Goal: Transaction & Acquisition: Purchase product/service

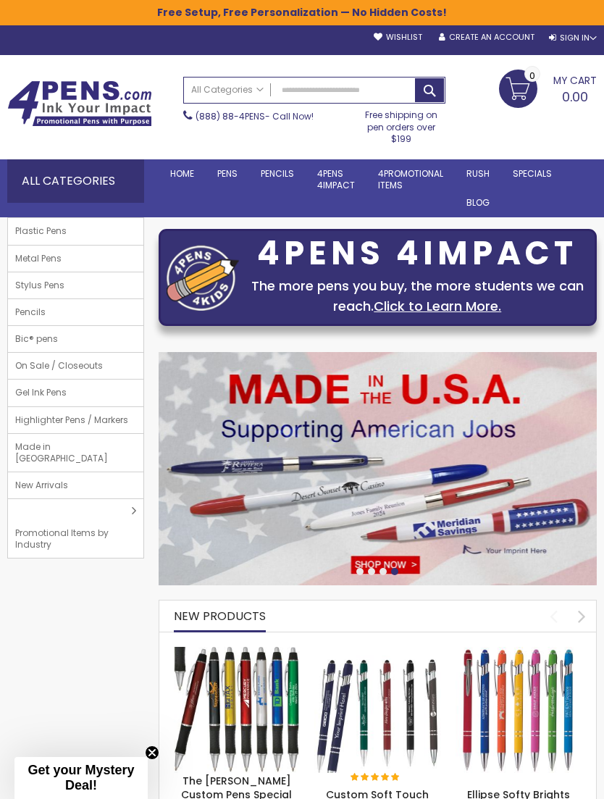
scroll to position [33, 0]
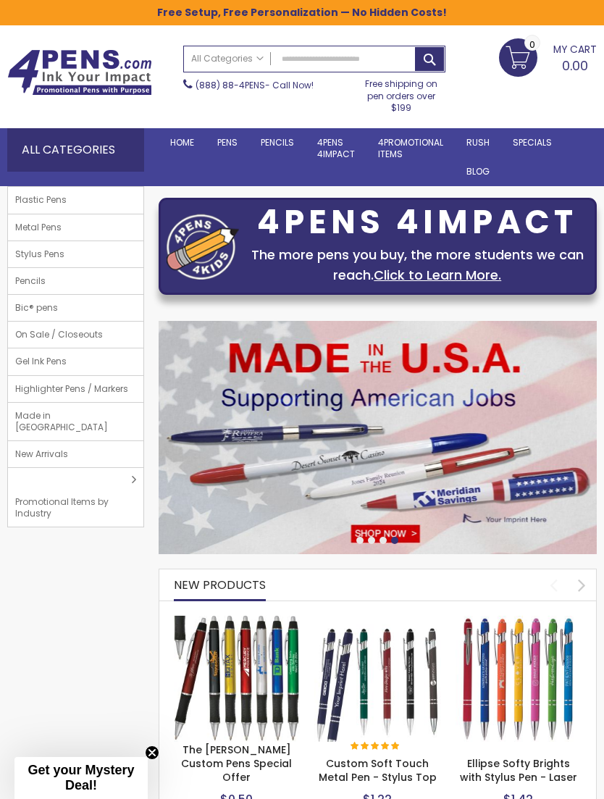
click at [31, 201] on span "Plastic Pens" at bounding box center [41, 200] width 66 height 26
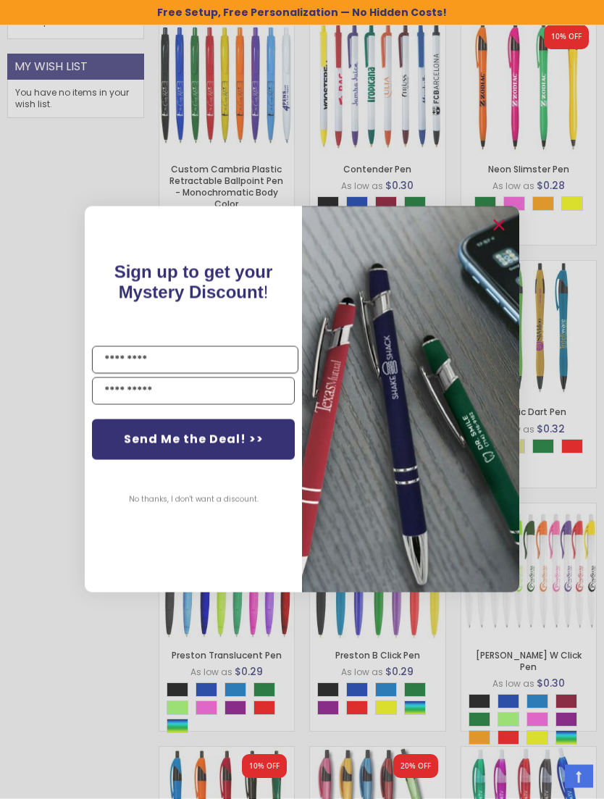
scroll to position [933, 0]
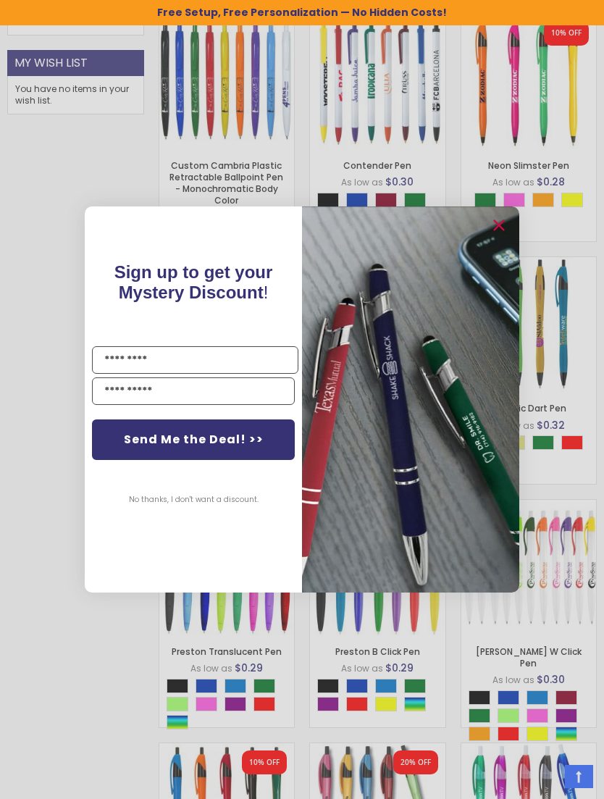
click at [499, 261] on img "POPUP Form" at bounding box center [410, 399] width 217 height 386
click at [501, 237] on circle "Close dialog" at bounding box center [498, 226] width 22 height 22
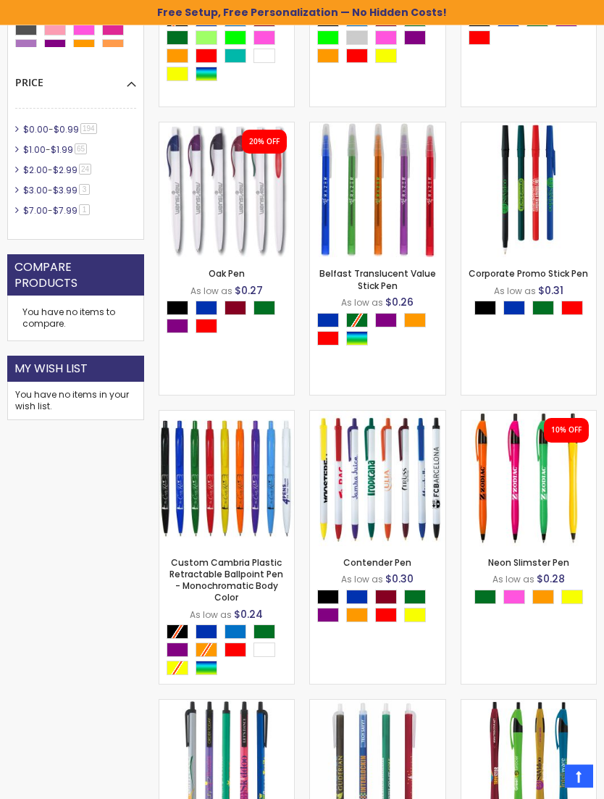
scroll to position [628, 0]
click at [277, 573] on link "Custom Cambria Plastic Retractable Ballpoint Pen - Monochromatic Body Color" at bounding box center [226, 580] width 114 height 48
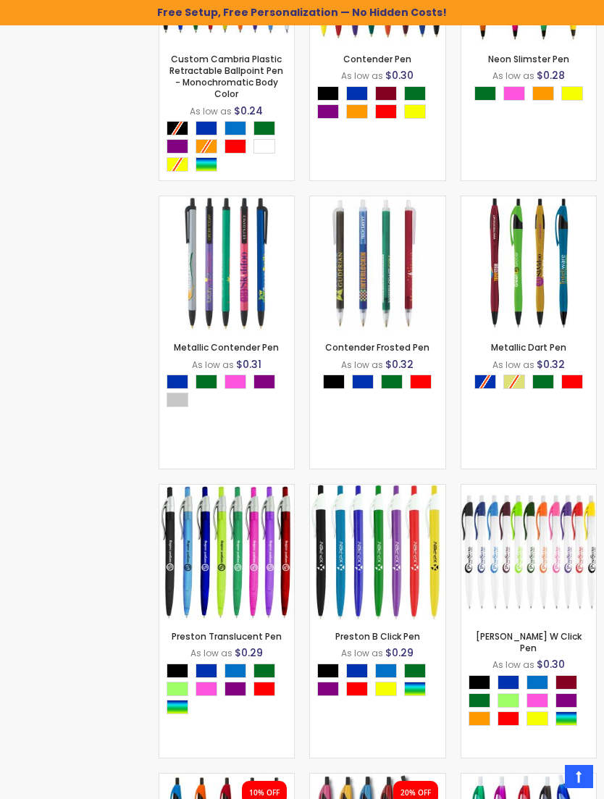
scroll to position [1070, 0]
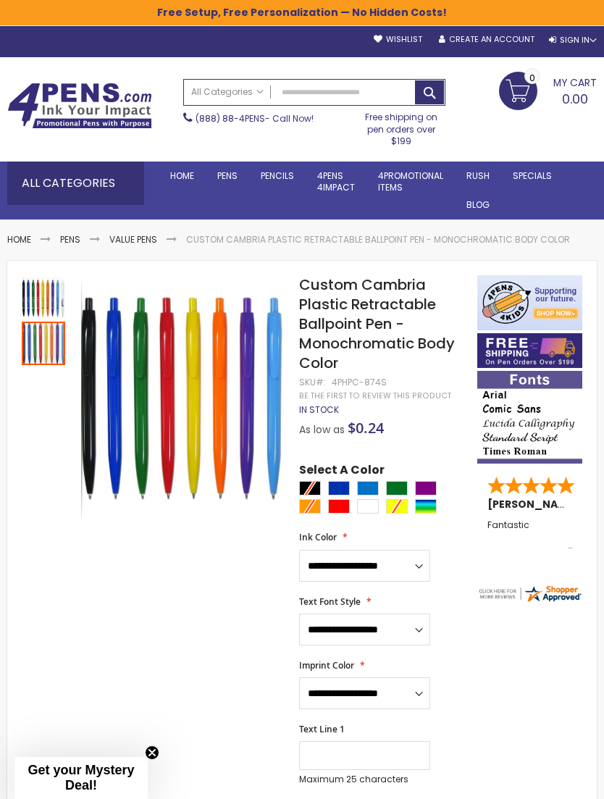
click at [84, 376] on img at bounding box center [180, 398] width 205 height 205
